Goal: Task Accomplishment & Management: Complete application form

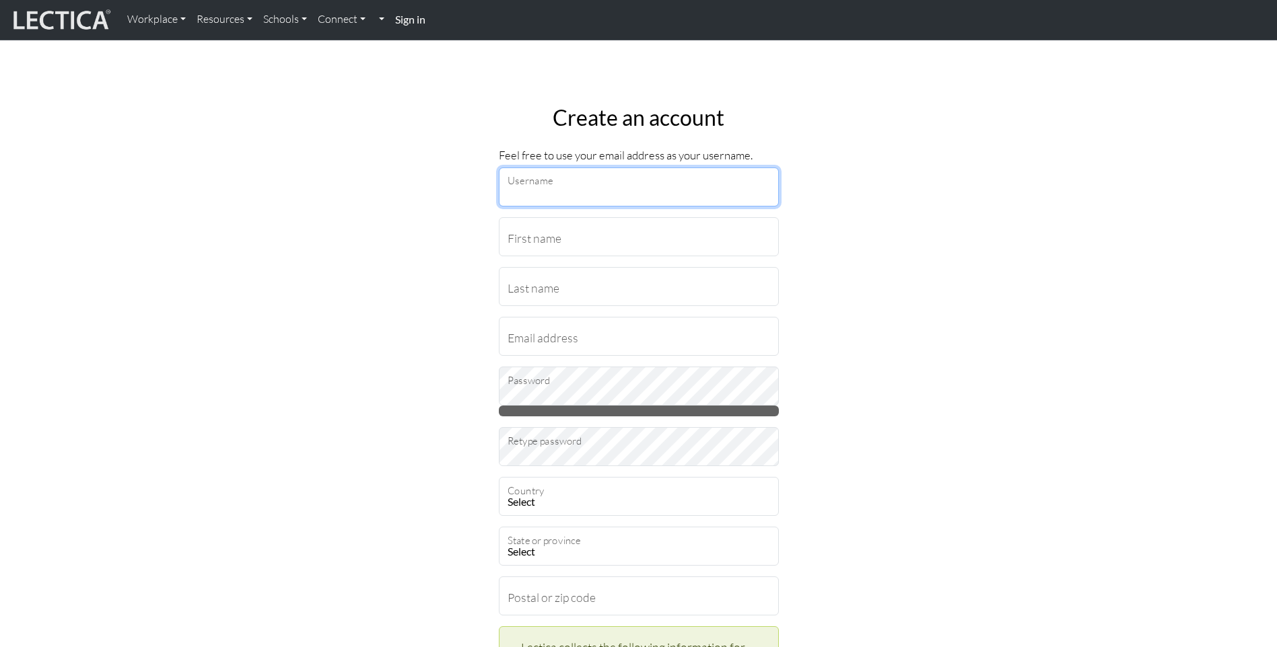
click at [559, 194] on input "Username" at bounding box center [639, 187] width 280 height 39
type input "suzie.grove@ukhsa.gov.uk"
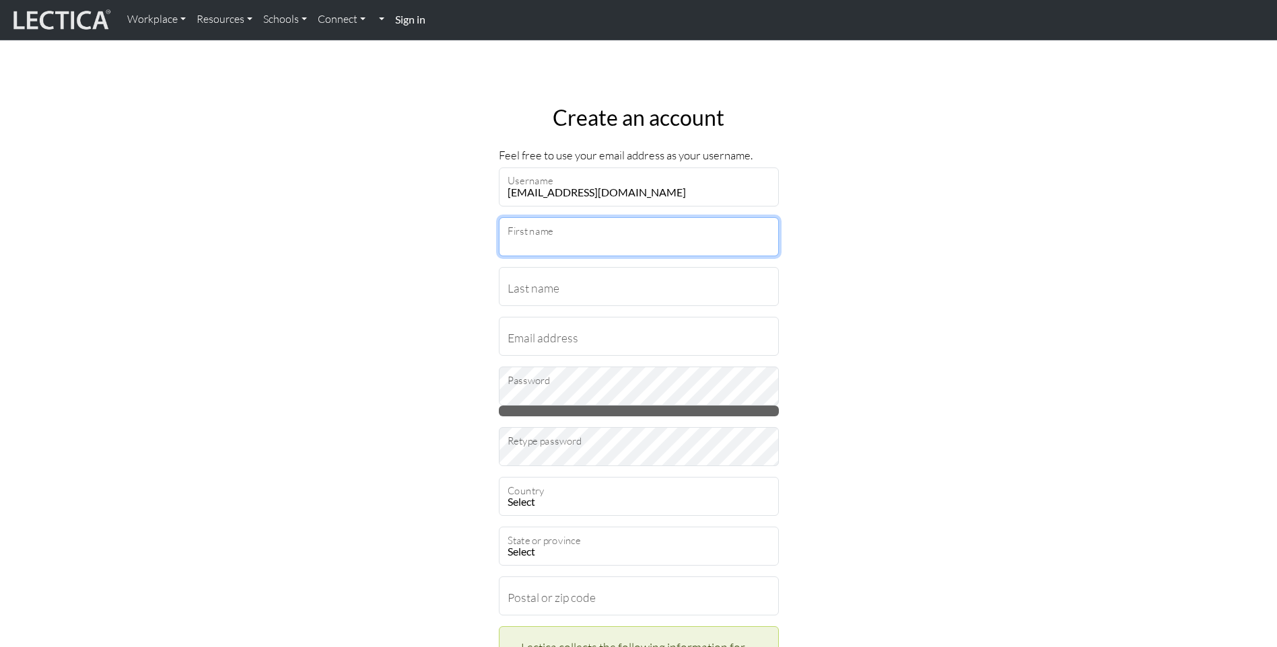
click at [587, 237] on input "First name" at bounding box center [639, 236] width 280 height 39
type input "Suzanna Jane"
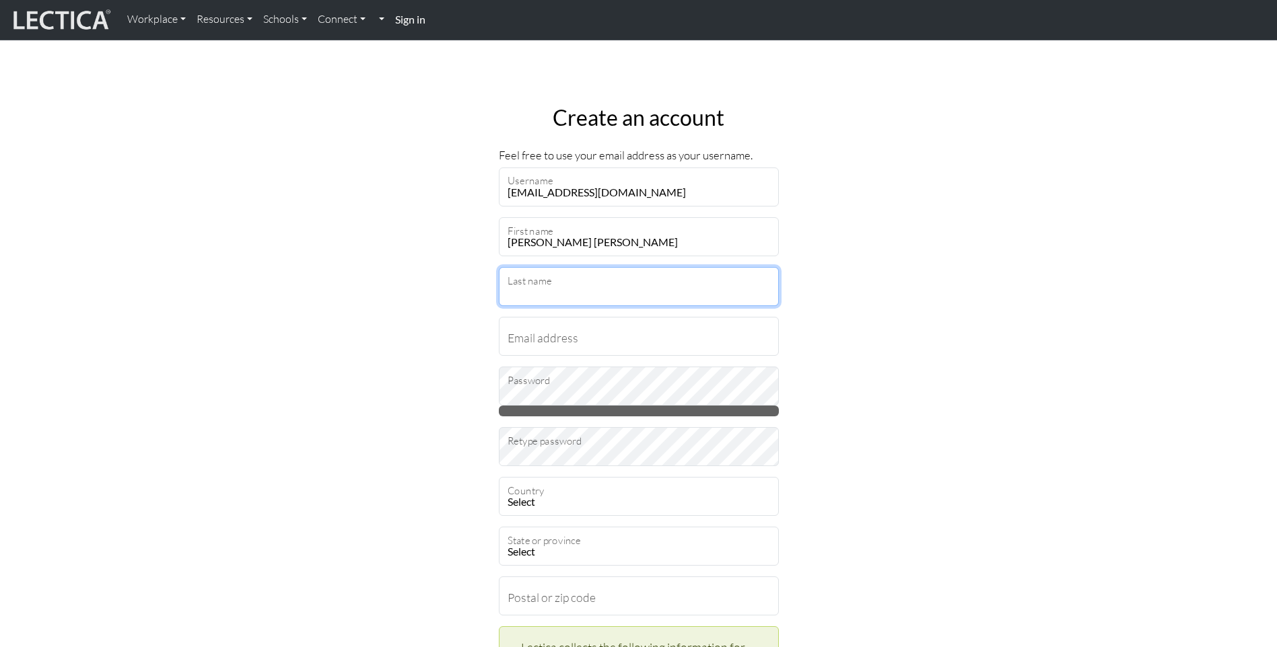
type input "Ward"
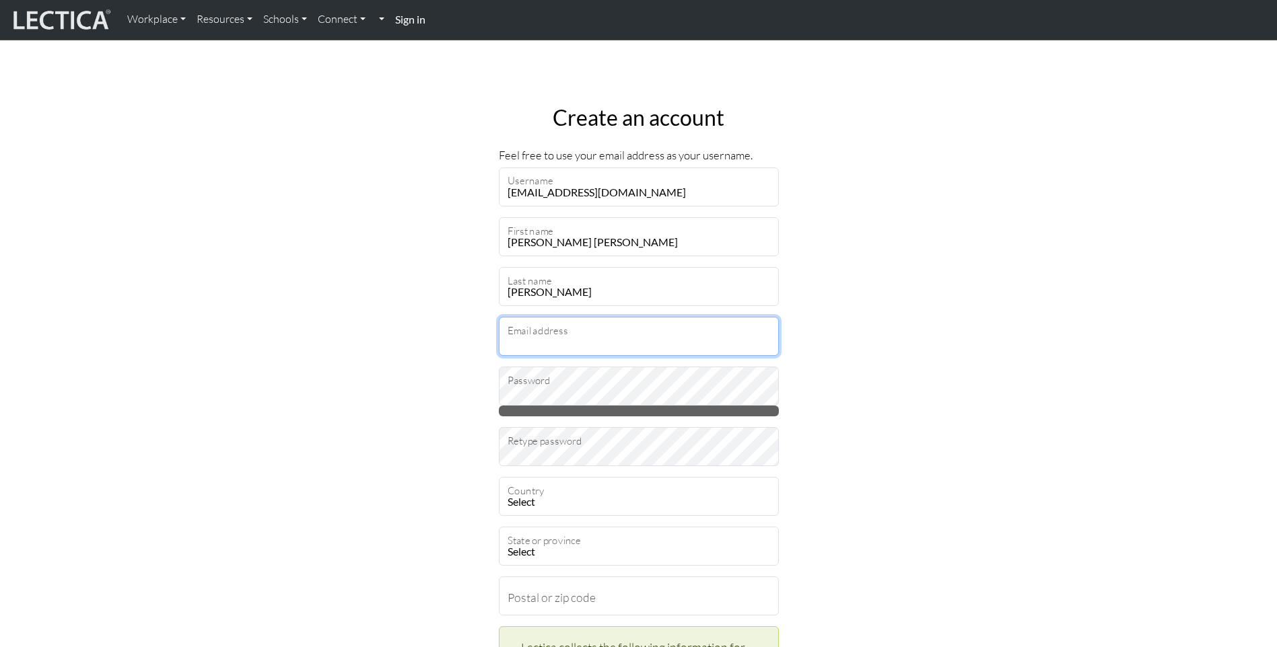
type input "suzie.grove@gmail.com"
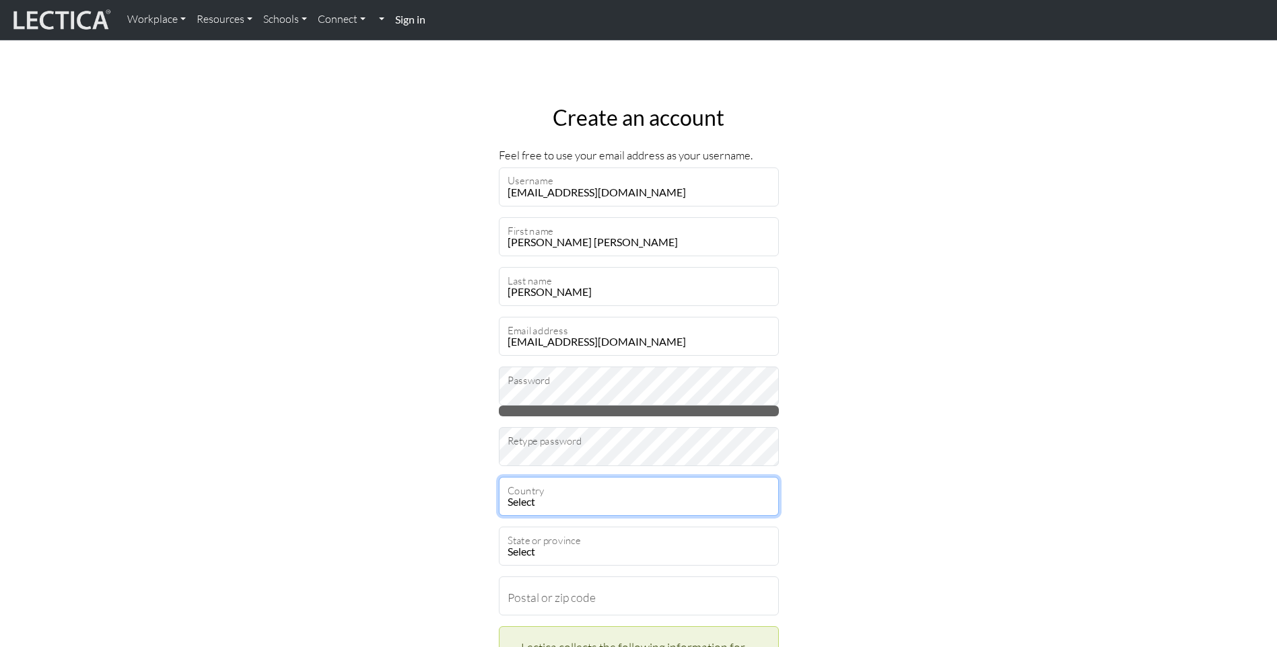
select select "236"
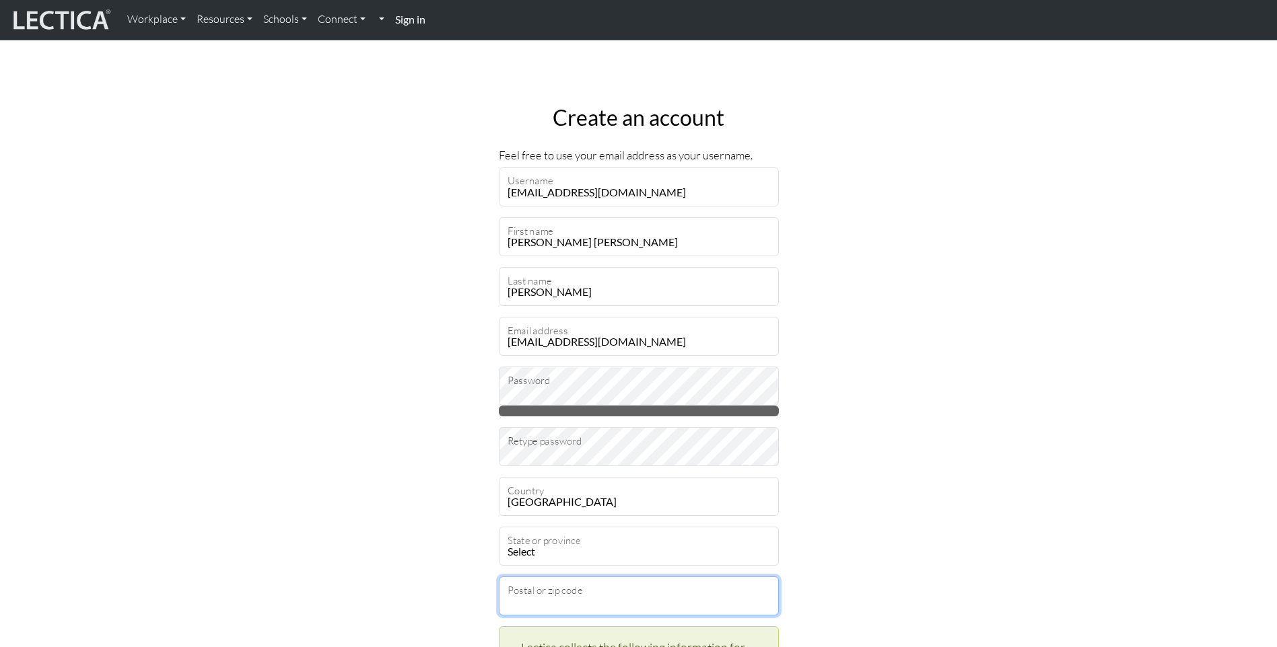
type input "YO17 9JD"
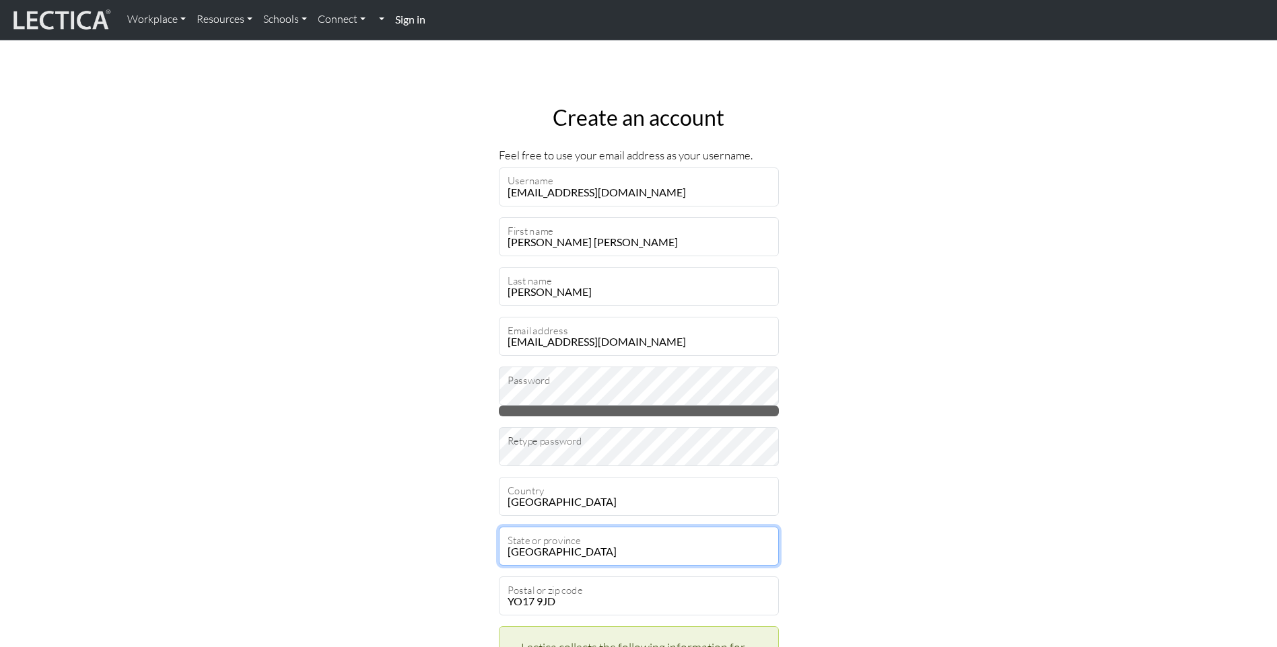
select select "3464"
type input "Suzanna"
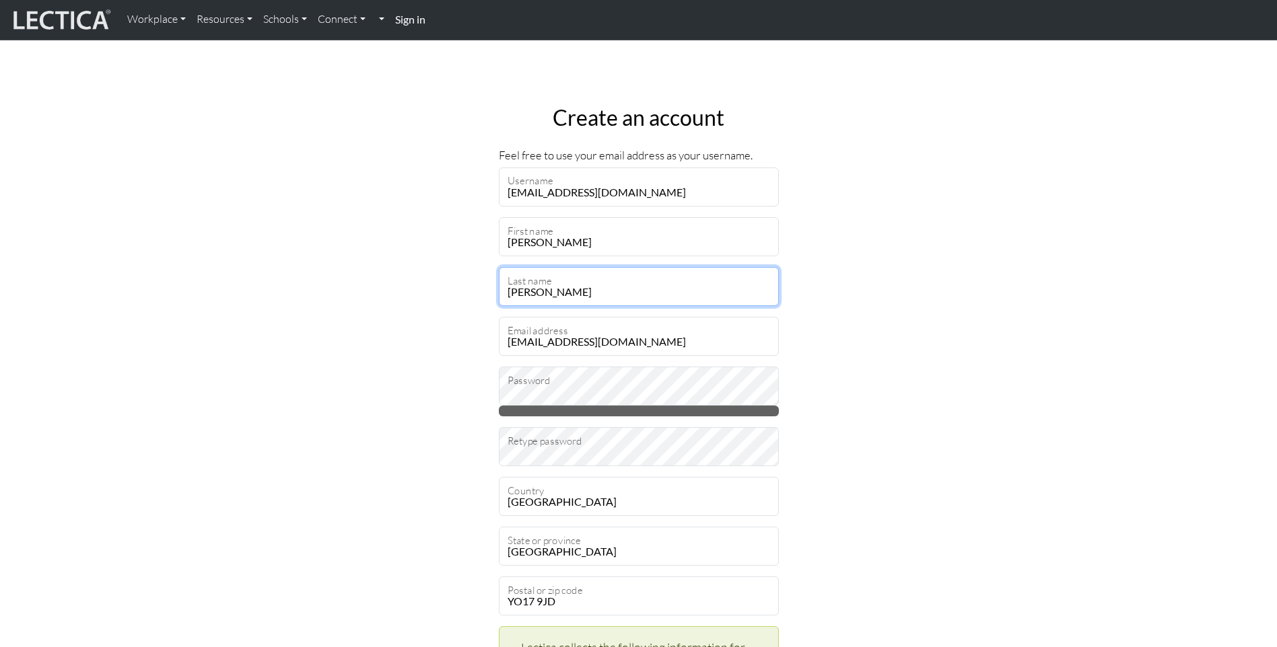
click at [760, 287] on input "Ward" at bounding box center [639, 286] width 280 height 39
type input "Ward"
click at [760, 345] on input "suzie.grove@gmail.com" at bounding box center [639, 336] width 280 height 39
click at [593, 340] on input "suzie.grove@gmail.com" at bounding box center [639, 336] width 280 height 39
click at [614, 341] on input "suzie.grove@gmail.com" at bounding box center [639, 336] width 280 height 39
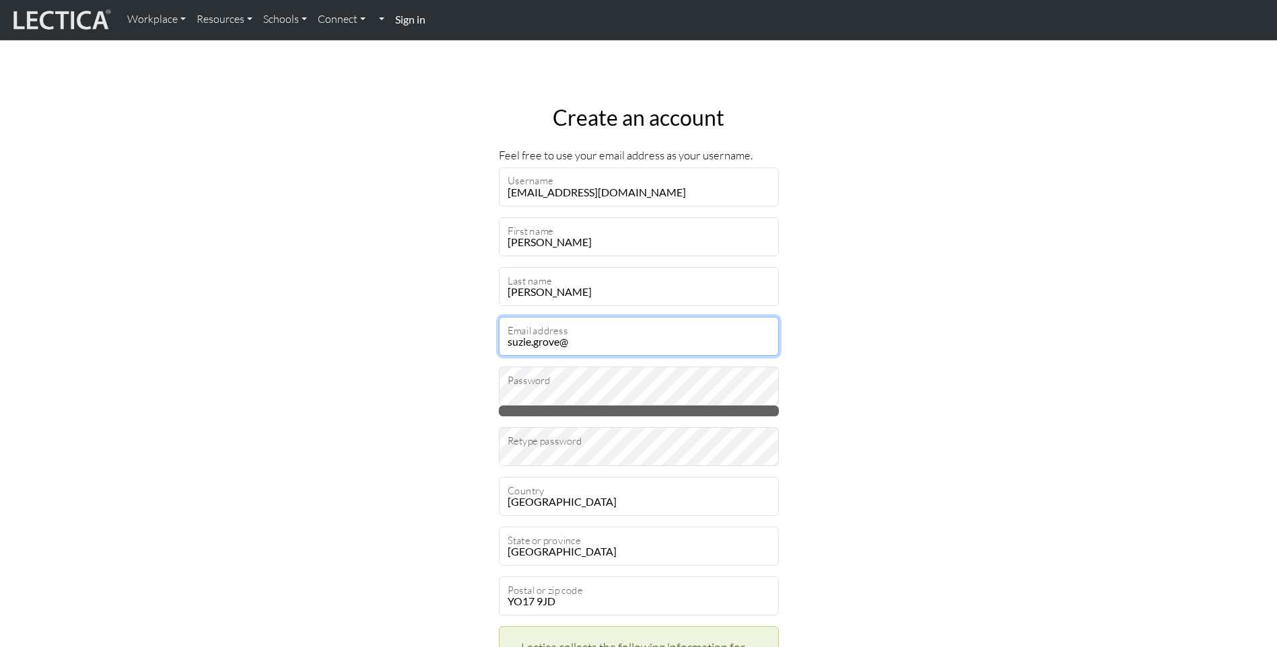
type input "[EMAIL_ADDRESS][DOMAIN_NAME]"
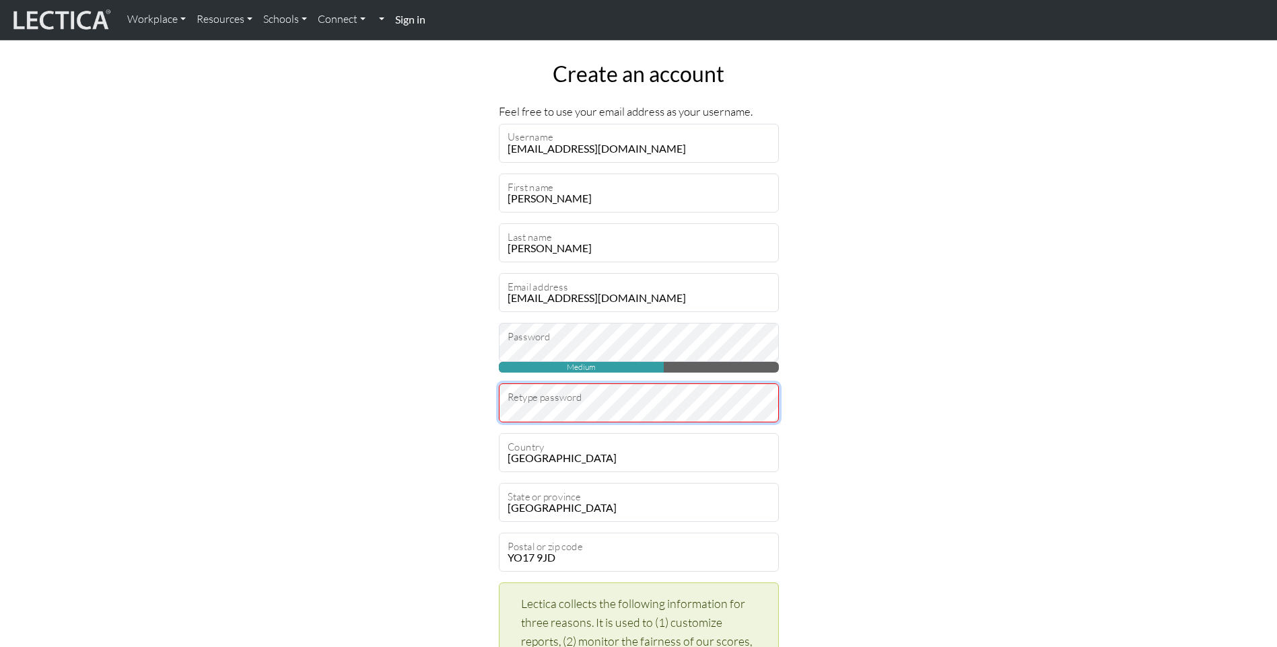
scroll to position [67, 0]
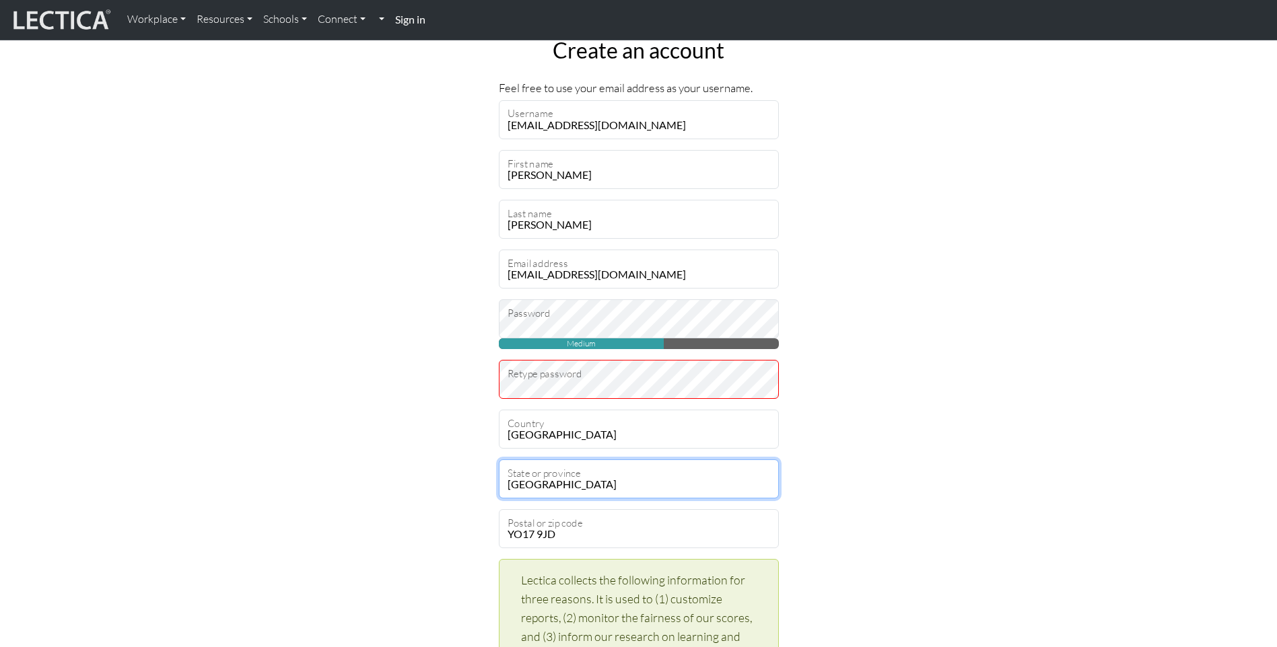
click at [632, 474] on select "Aberdeen City Aberdeenshire Angus Antrim Ards Argyll and Bute Armagh Ballymena …" at bounding box center [639, 479] width 280 height 39
select select "3440"
click at [499, 460] on select "Aberdeen City Aberdeenshire Angus Antrim Ards Argyll and Bute Armagh Ballymena …" at bounding box center [639, 479] width 280 height 39
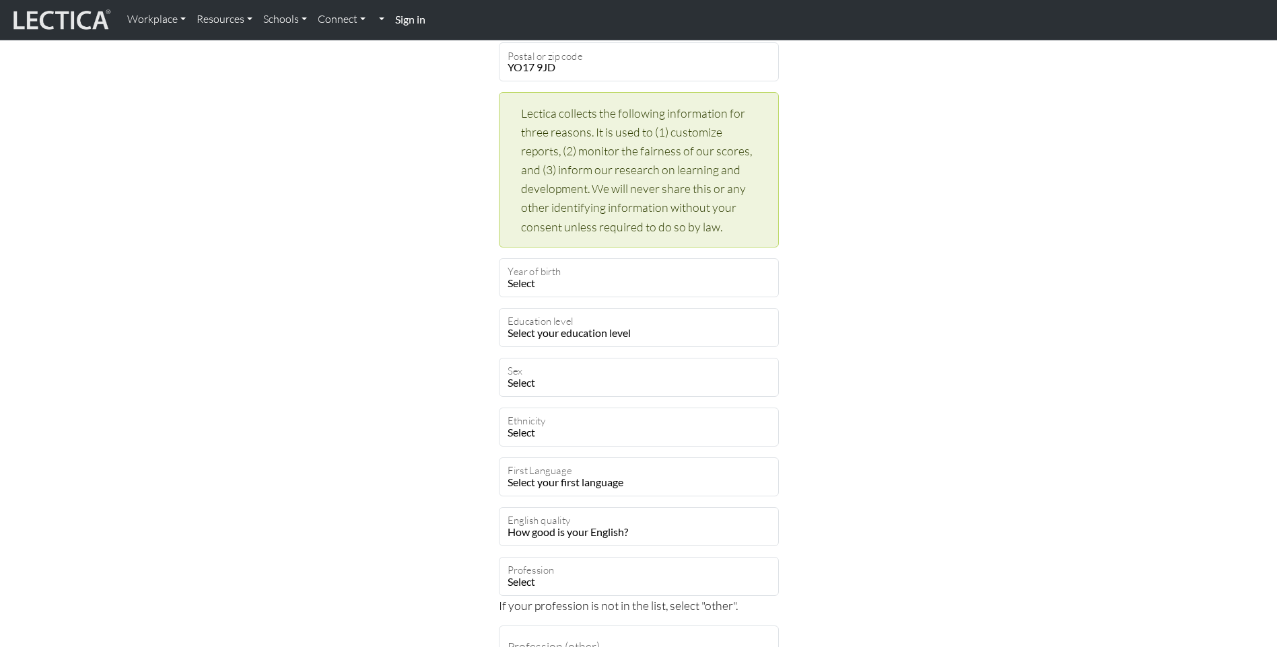
scroll to position [538, 0]
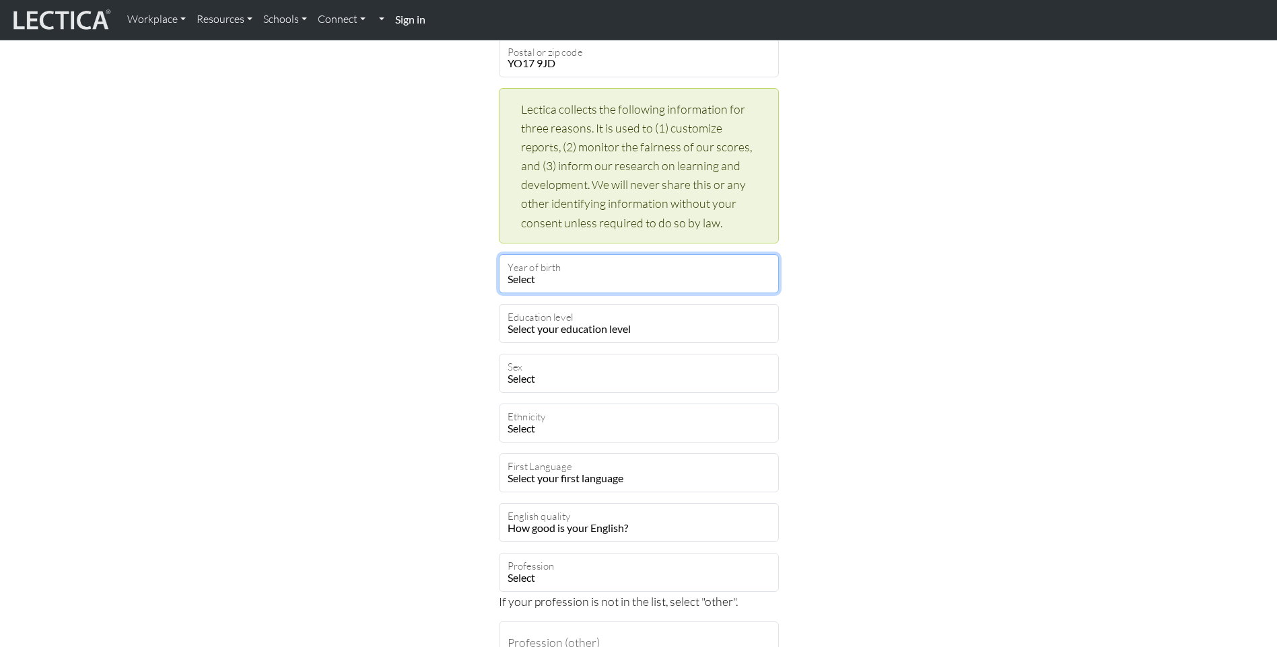
click at [561, 266] on select "Select 2019 2018 2017 2016 2015 2014 2013 2012 2011 2010 2009 2008 2007 2006 20…" at bounding box center [639, 273] width 280 height 39
select select "1972"
click at [499, 254] on select "Select 2019 2018 2017 2016 2015 2014 2013 2012 2011 2010 2009 2008 2007 2006 20…" at bounding box center [639, 273] width 280 height 39
click at [655, 324] on select "Select your education level toddler pre-pre-pre-k pre-pre-k pre-k Kindergarten …" at bounding box center [639, 323] width 280 height 39
select select "23"
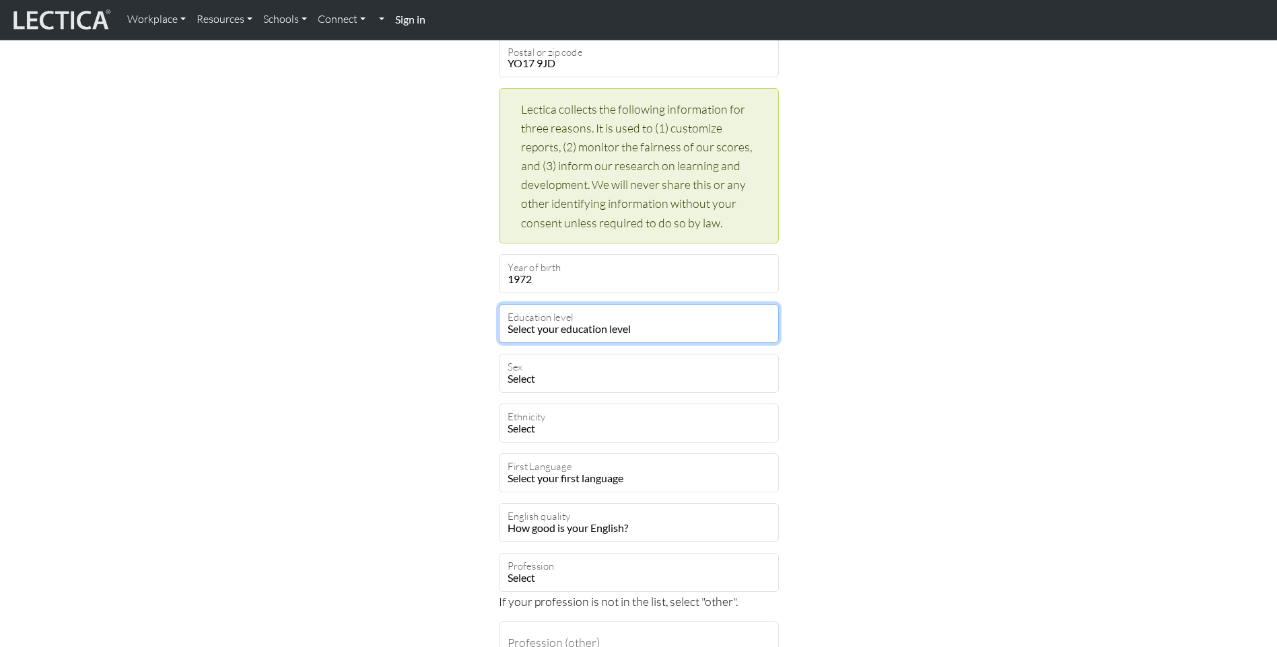
click at [499, 304] on select "Select your education level toddler pre-pre-pre-k pre-pre-k pre-k Kindergarten …" at bounding box center [639, 323] width 280 height 39
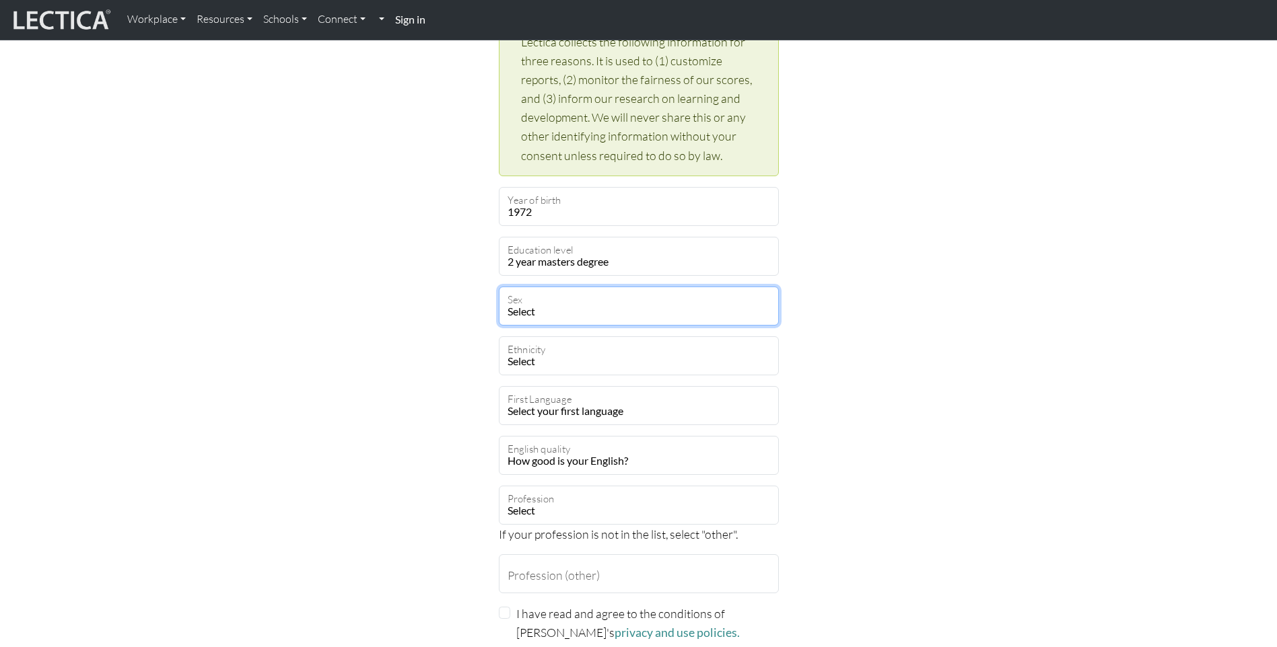
click at [601, 300] on select "Select Male Female Binary Non-binary Opt out" at bounding box center [639, 306] width 280 height 39
select select "female"
click at [499, 287] on select "Select Male Female Binary Non-binary Opt out" at bounding box center [639, 306] width 280 height 39
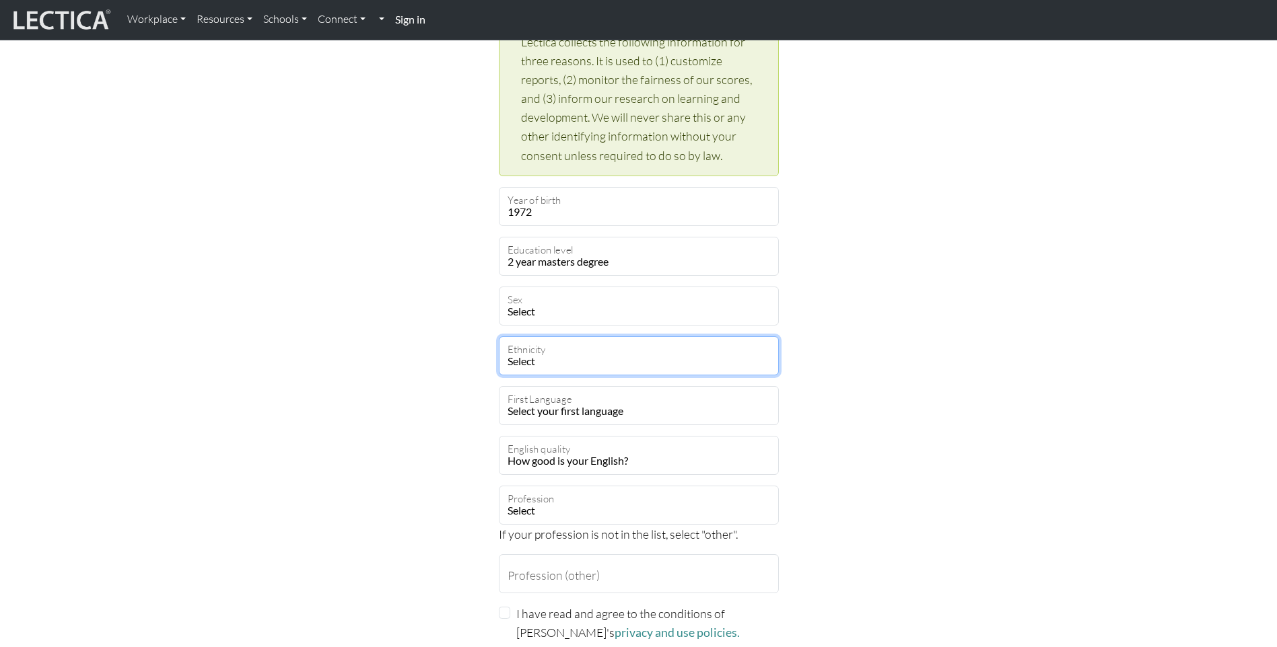
click at [574, 357] on select "Select African Asian Black Carribean Caucasian Central American Eurasian Indian…" at bounding box center [639, 355] width 280 height 39
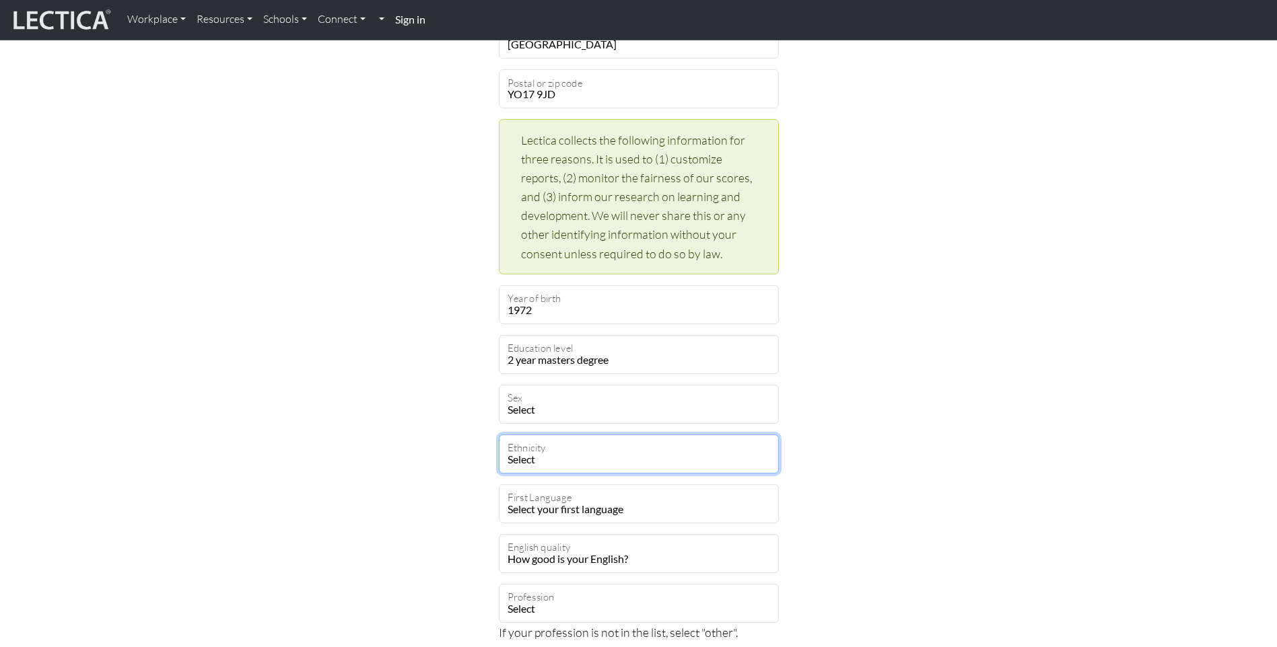
scroll to position [471, 0]
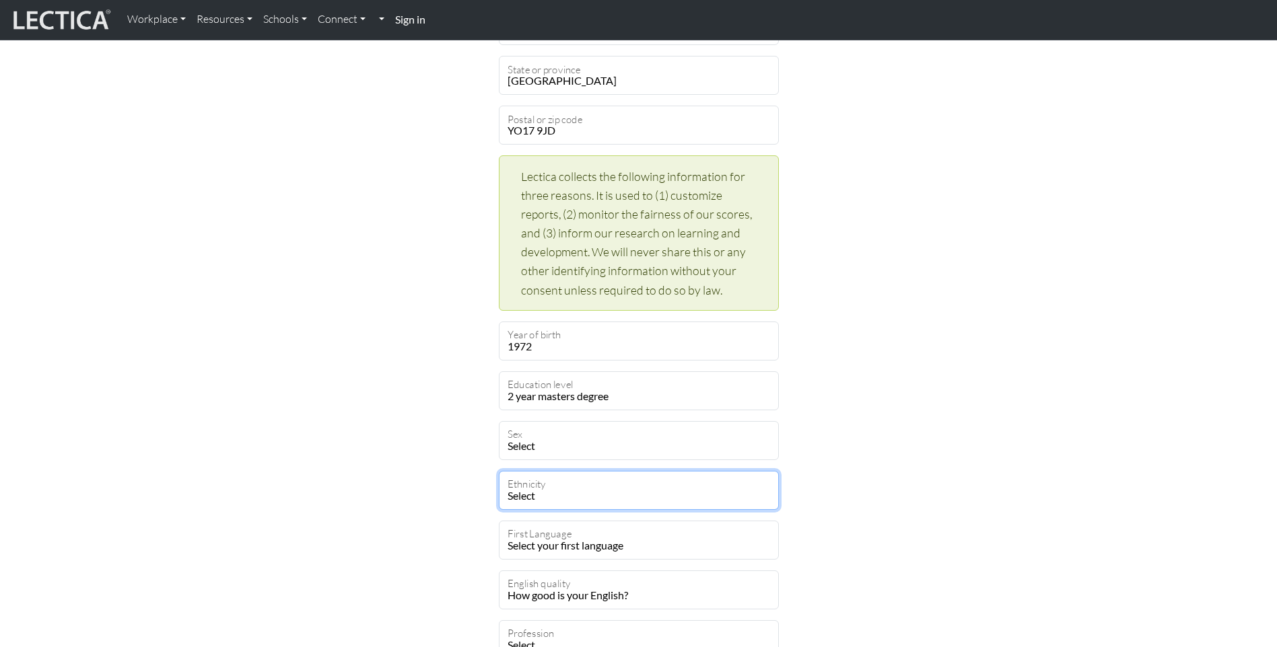
click at [584, 496] on select "Select African Asian Black Carribean Caucasian Central American Eurasian Indian…" at bounding box center [639, 490] width 280 height 39
click at [675, 483] on select "Select African Asian Black Carribean Caucasian Central American Eurasian Indian…" at bounding box center [639, 490] width 280 height 39
click at [499, 471] on select "Select African Asian Black Carribean Caucasian Central American Eurasian Indian…" at bounding box center [639, 490] width 280 height 39
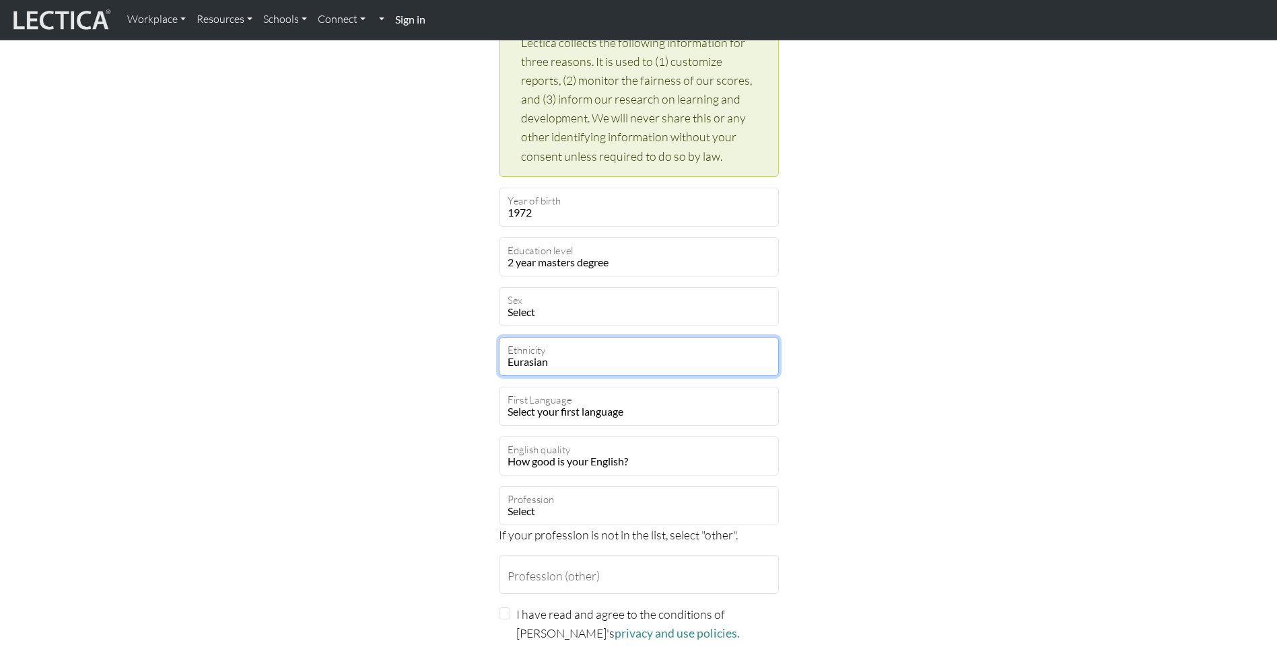
scroll to position [606, 0]
click at [602, 344] on select "Select African Asian Black Carribean Caucasian Central American Eurasian Indian…" at bounding box center [639, 355] width 280 height 39
drag, startPoint x: 549, startPoint y: 358, endPoint x: 525, endPoint y: 362, distance: 24.6
click at [525, 362] on select "Select African Asian Black Carribean Caucasian Central American Eurasian Indian…" at bounding box center [639, 355] width 280 height 39
drag, startPoint x: 555, startPoint y: 361, endPoint x: 533, endPoint y: 364, distance: 22.5
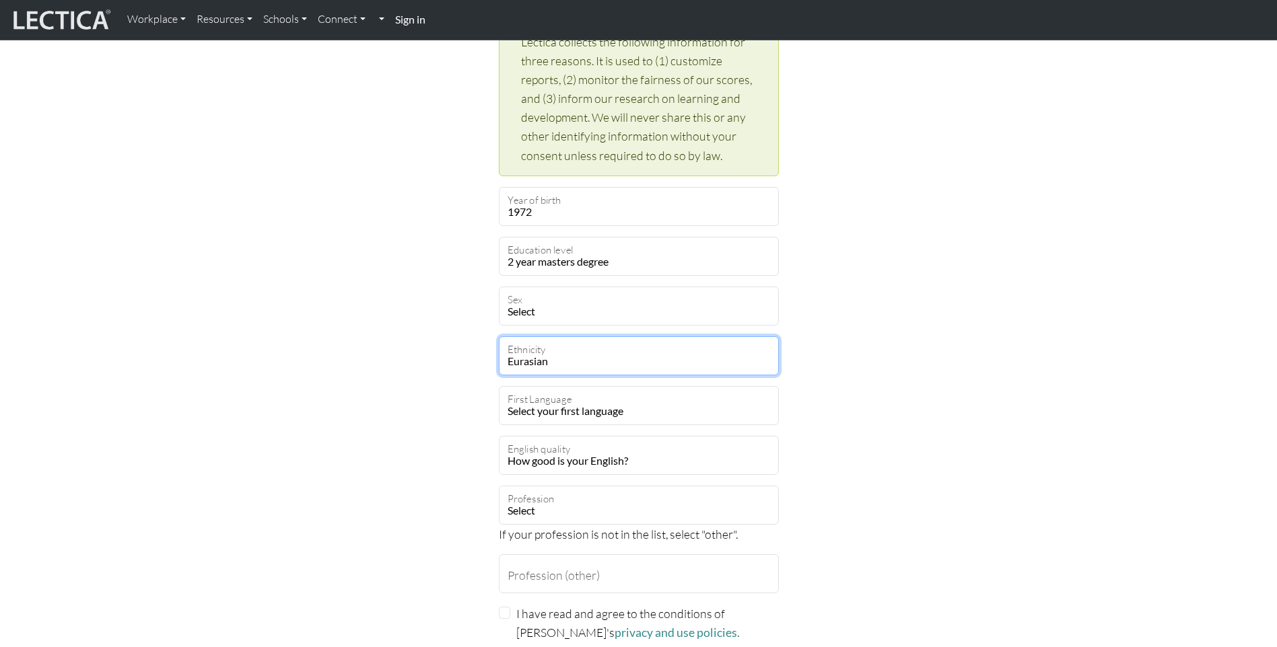
click at [533, 364] on select "Select African Asian Black Carribean Caucasian Central American Eurasian Indian…" at bounding box center [639, 355] width 280 height 39
click at [567, 361] on select "Select African Asian Black Carribean Caucasian Central American Eurasian Indian…" at bounding box center [639, 355] width 280 height 39
click at [554, 361] on select "Select African Asian Black Carribean Caucasian Central American Eurasian Indian…" at bounding box center [639, 355] width 280 height 39
drag, startPoint x: 547, startPoint y: 360, endPoint x: 492, endPoint y: 348, distance: 56.5
click at [492, 348] on div "Create an account Feel free to use your email address as your username. suzie.g…" at bounding box center [639, 93] width 296 height 1209
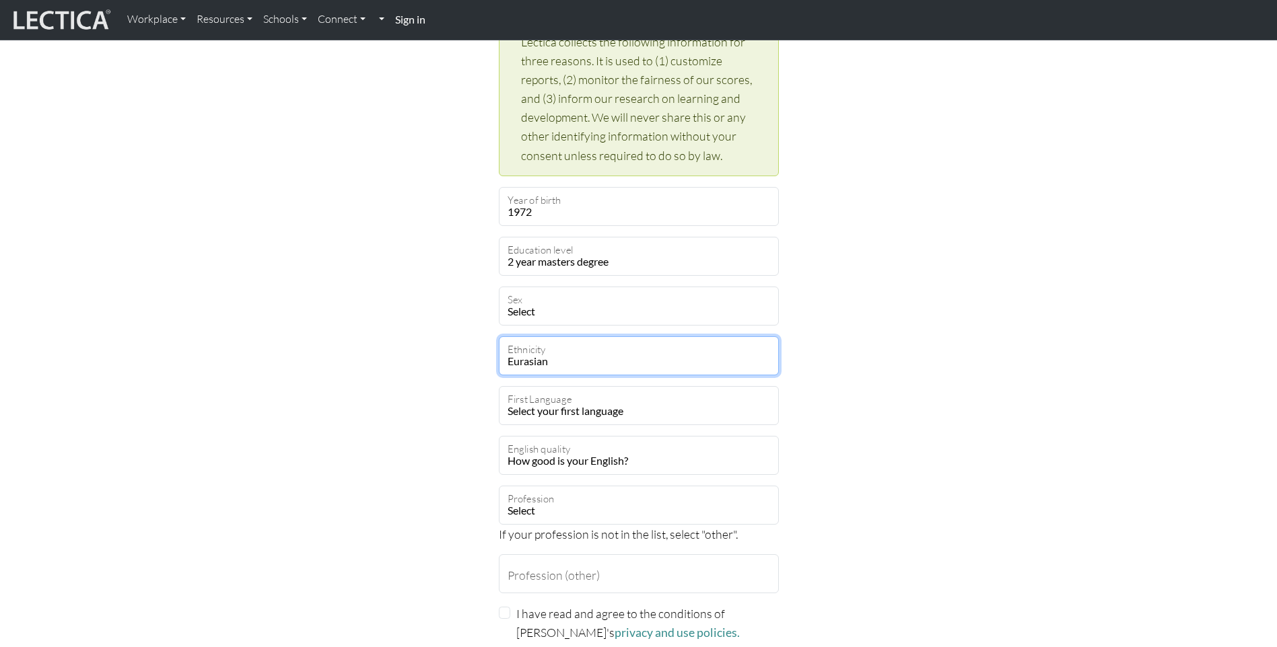
click at [581, 348] on select "Select African Asian Black Carribean Caucasian Central American Eurasian Indian…" at bounding box center [639, 355] width 280 height 39
select select "101"
click at [499, 336] on select "Select African Asian Black Carribean Caucasian Central American Eurasian Indian…" at bounding box center [639, 355] width 280 height 39
click at [655, 400] on select "Select your first language Abkhazian Achinese Acoli Adangme Adyghe Afar Afrihil…" at bounding box center [639, 405] width 280 height 39
select select "1927"
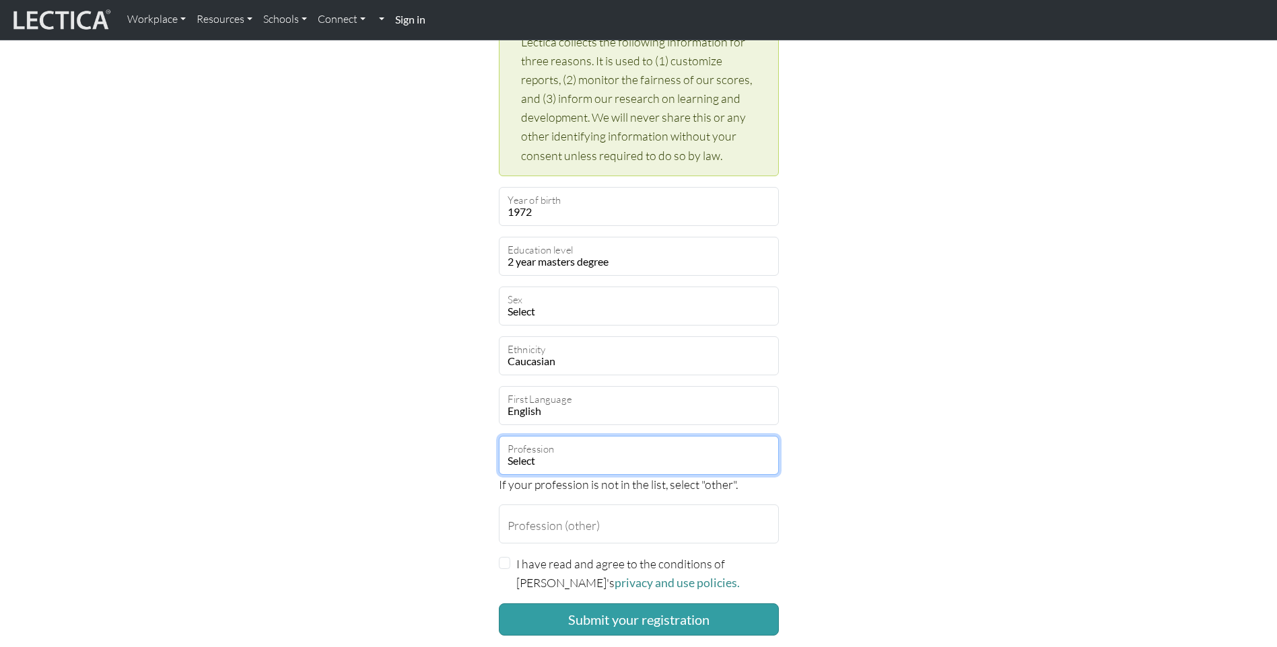
click at [576, 455] on select "Select academic accounting/finance administration arts: performing arts: visual…" at bounding box center [639, 455] width 280 height 39
click at [499, 436] on select "Select academic accounting/finance administration arts: performing arts: visual…" at bounding box center [639, 455] width 280 height 39
click at [652, 456] on select "Select academic accounting/finance administration arts: performing arts: visual…" at bounding box center [639, 455] width 280 height 39
select select "83"
click at [499, 436] on select "Select academic accounting/finance administration arts: performing arts: visual…" at bounding box center [639, 455] width 280 height 39
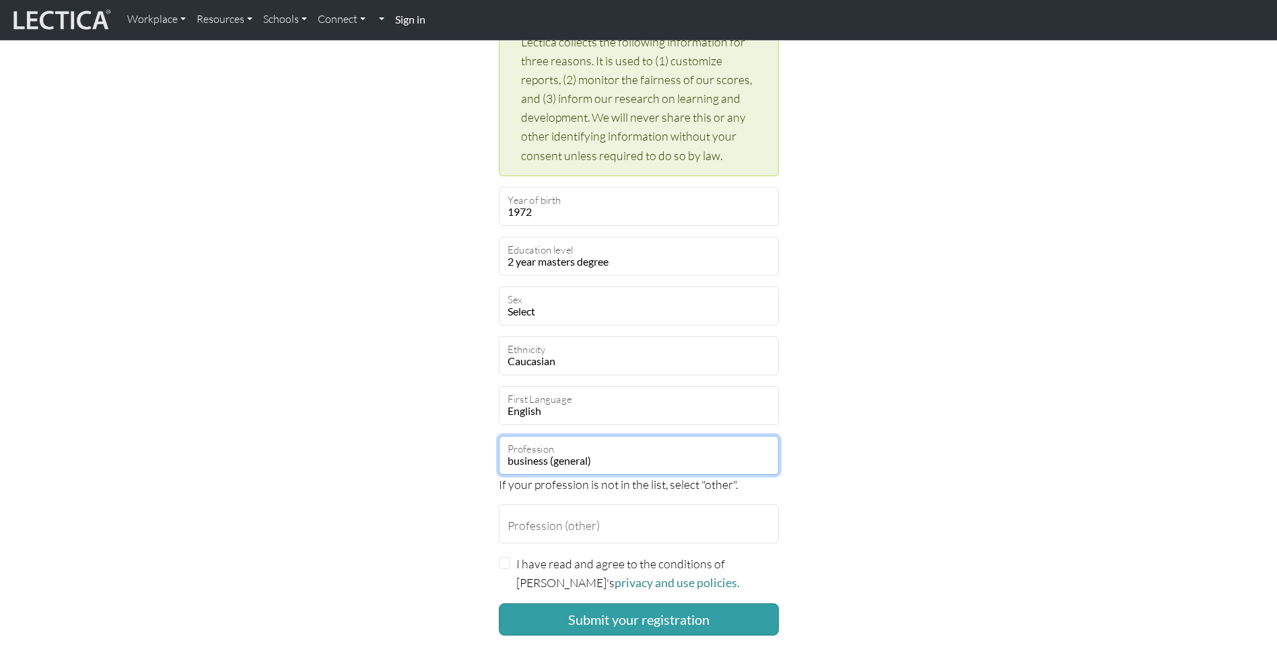
click at [701, 456] on select "Select academic accounting/finance administration arts: performing arts: visual…" at bounding box center [639, 455] width 280 height 39
click at [911, 443] on div "Create an account Feel free to use your email address as your username. suzie.g…" at bounding box center [638, 68] width 888 height 1159
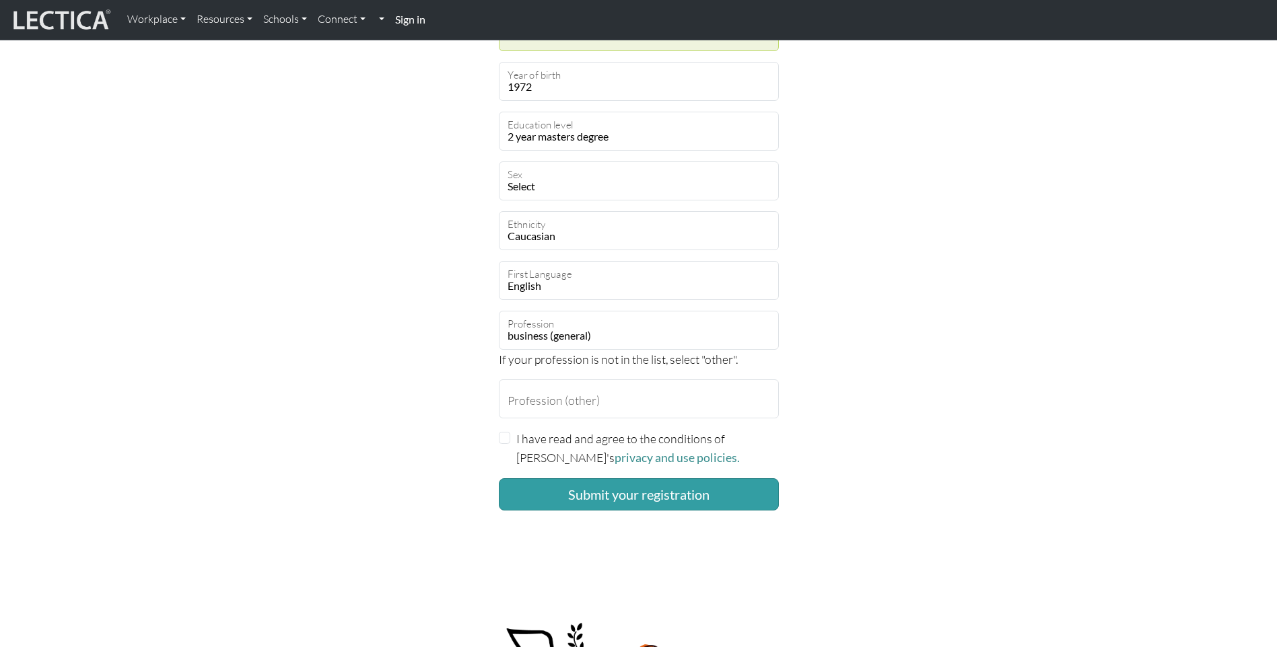
scroll to position [740, 0]
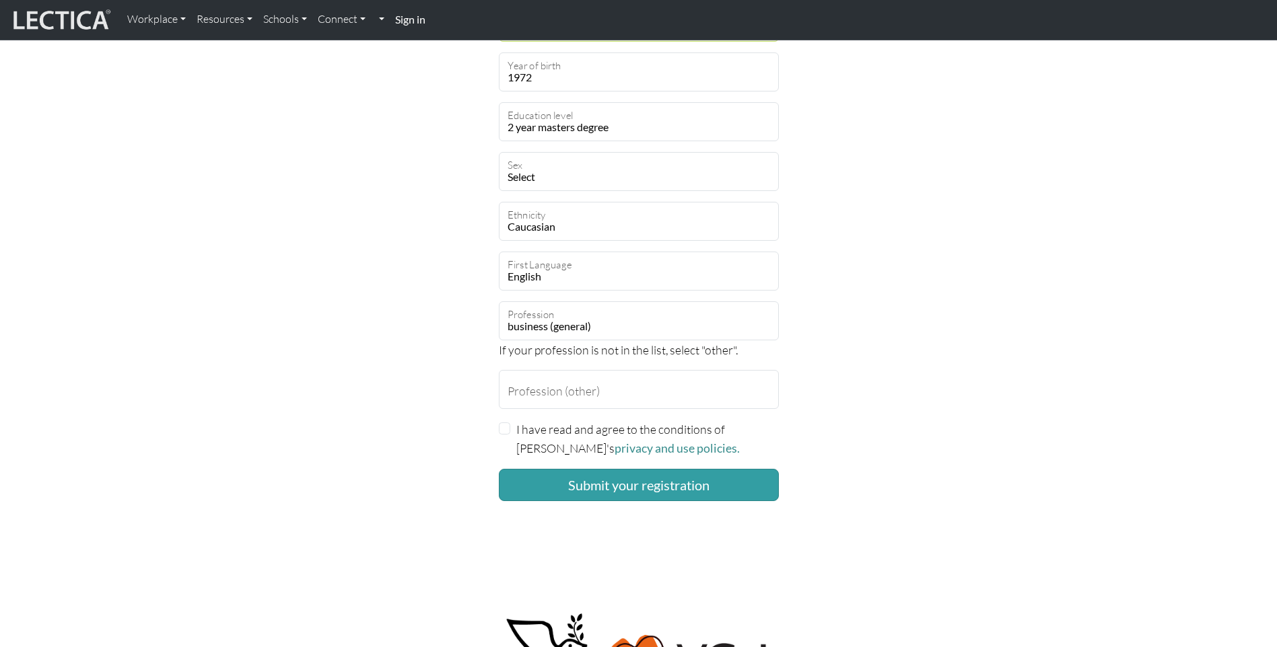
click at [501, 434] on div "I have read and agree to the conditions of Lectica's privacy and use policies." at bounding box center [639, 439] width 280 height 38
click at [507, 431] on input "I have read and agree to the conditions of Lectica's privacy and use policies." at bounding box center [505, 429] width 12 height 12
checkbox input "true"
click at [616, 480] on button "Submit your registration" at bounding box center [639, 485] width 280 height 32
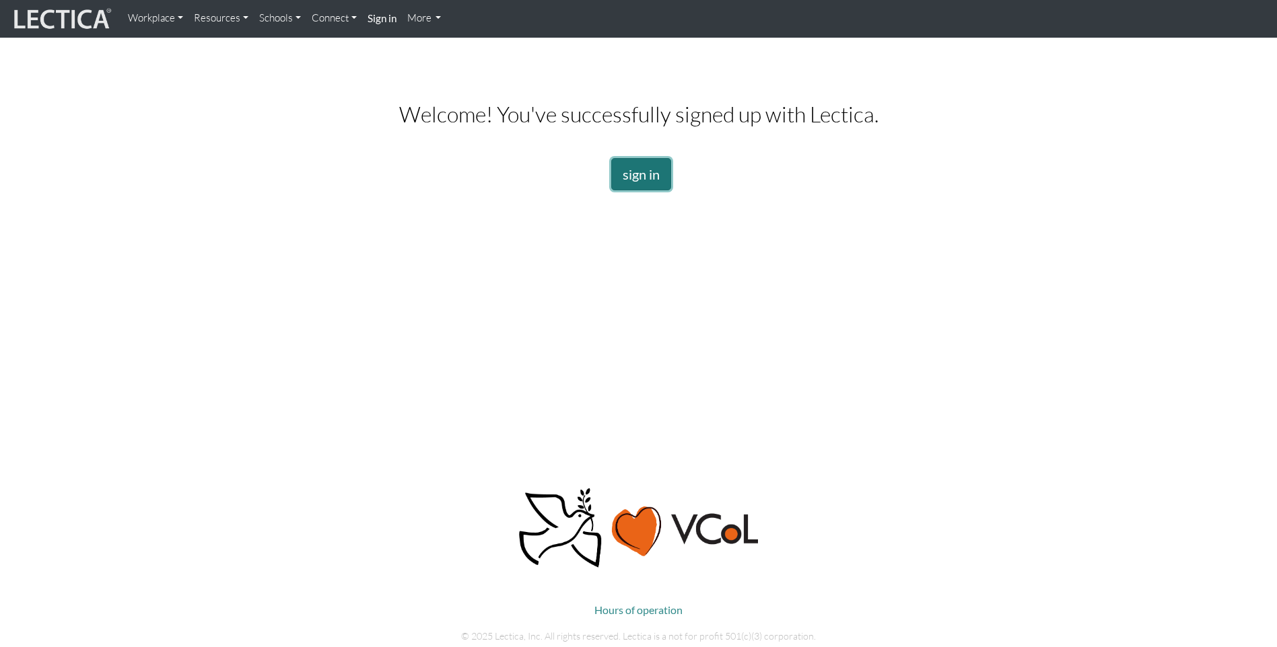
click at [658, 180] on link "sign in" at bounding box center [641, 174] width 60 height 32
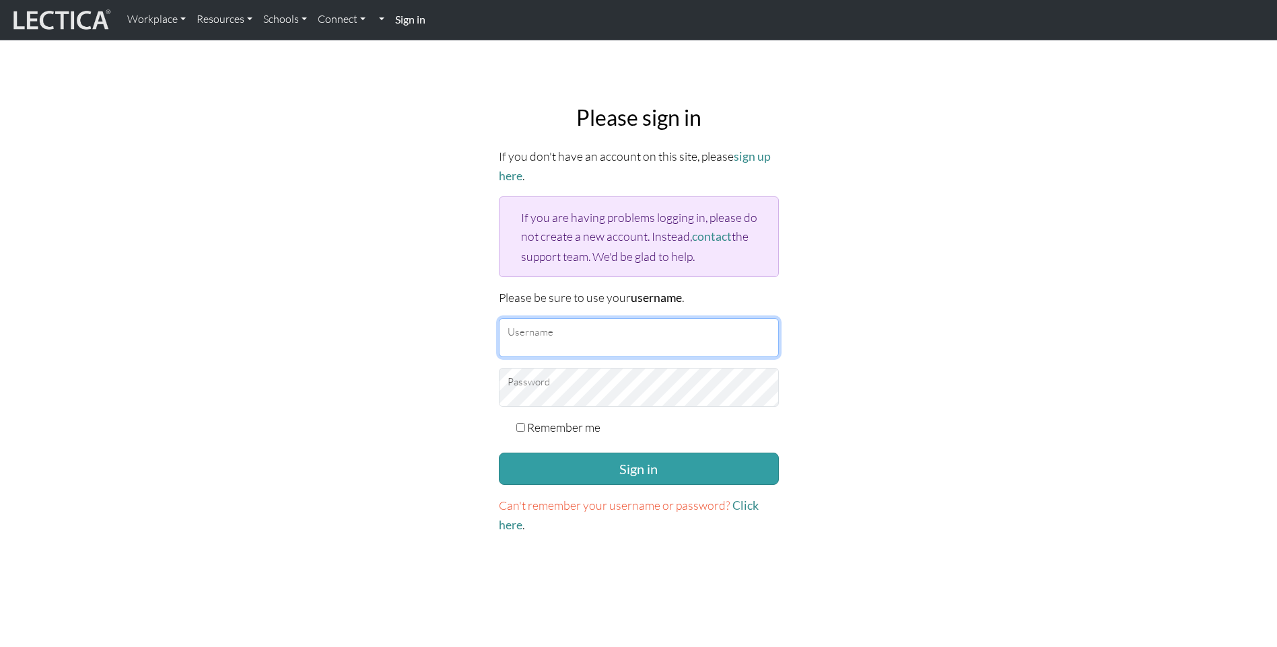
type input "[EMAIL_ADDRESS][DOMAIN_NAME]"
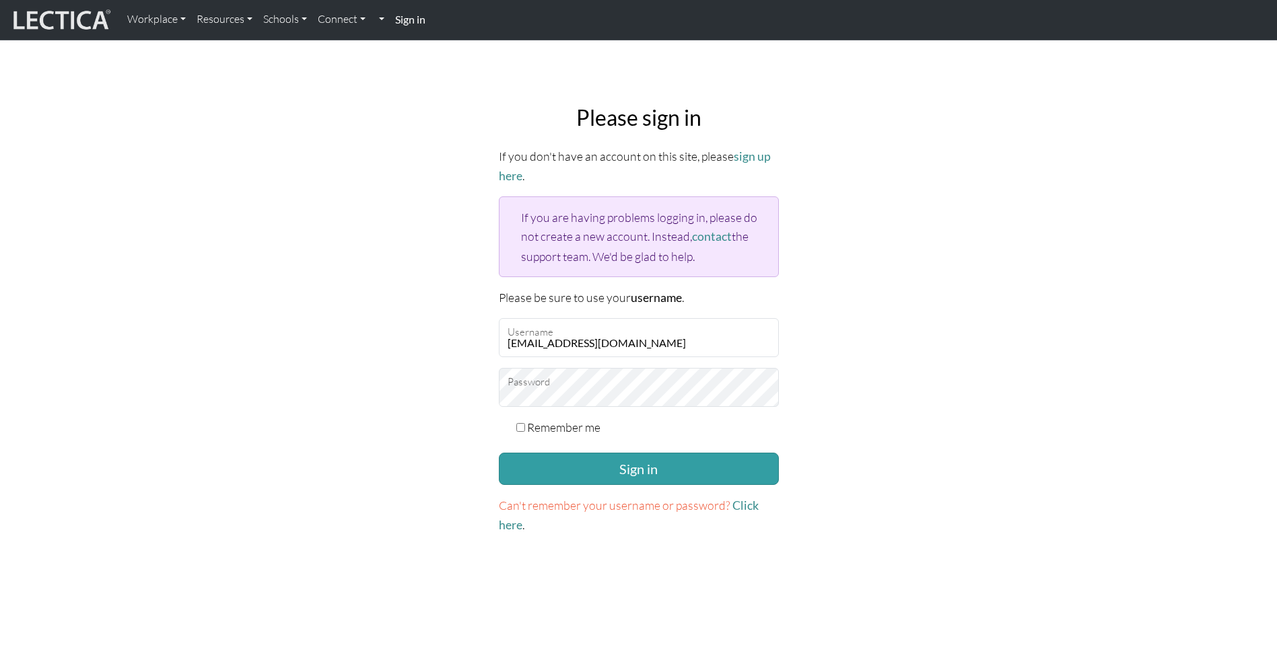
click at [520, 423] on input "Remember me" at bounding box center [520, 427] width 9 height 9
checkbox input "true"
click at [684, 475] on button "Sign in" at bounding box center [639, 469] width 280 height 32
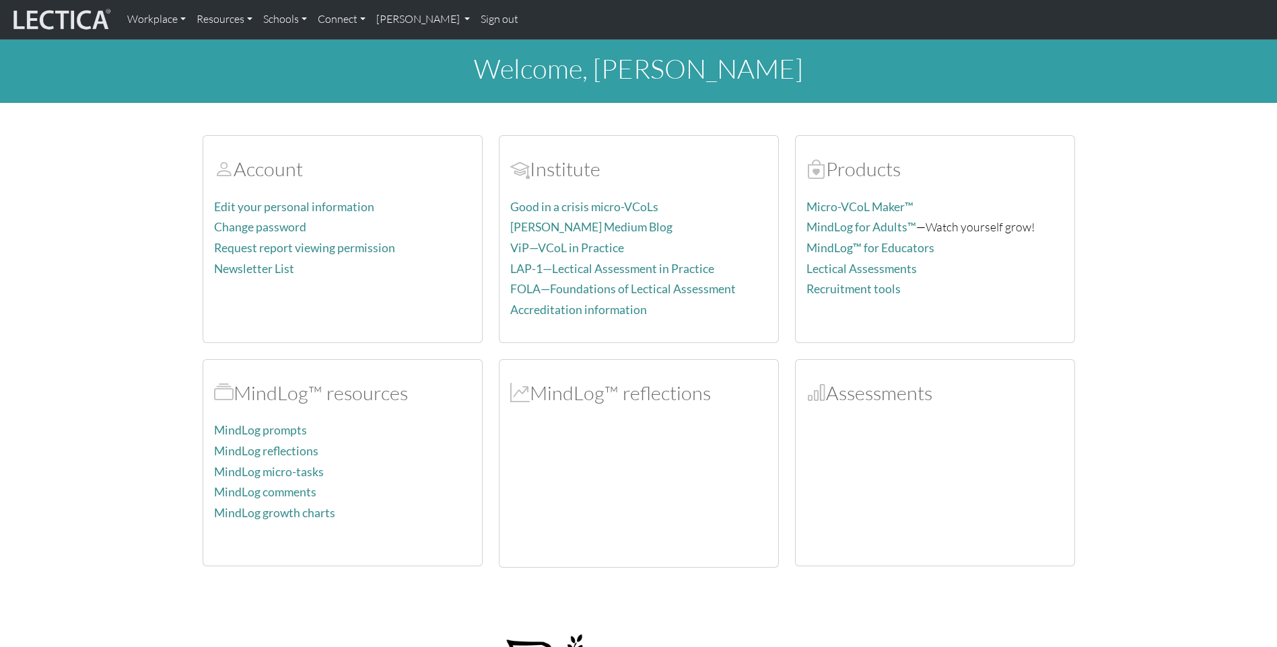
click at [1131, 522] on section "Account Edit your personal information Change password Request report viewing p…" at bounding box center [638, 343] width 1277 height 449
